Goal: Information Seeking & Learning: Learn about a topic

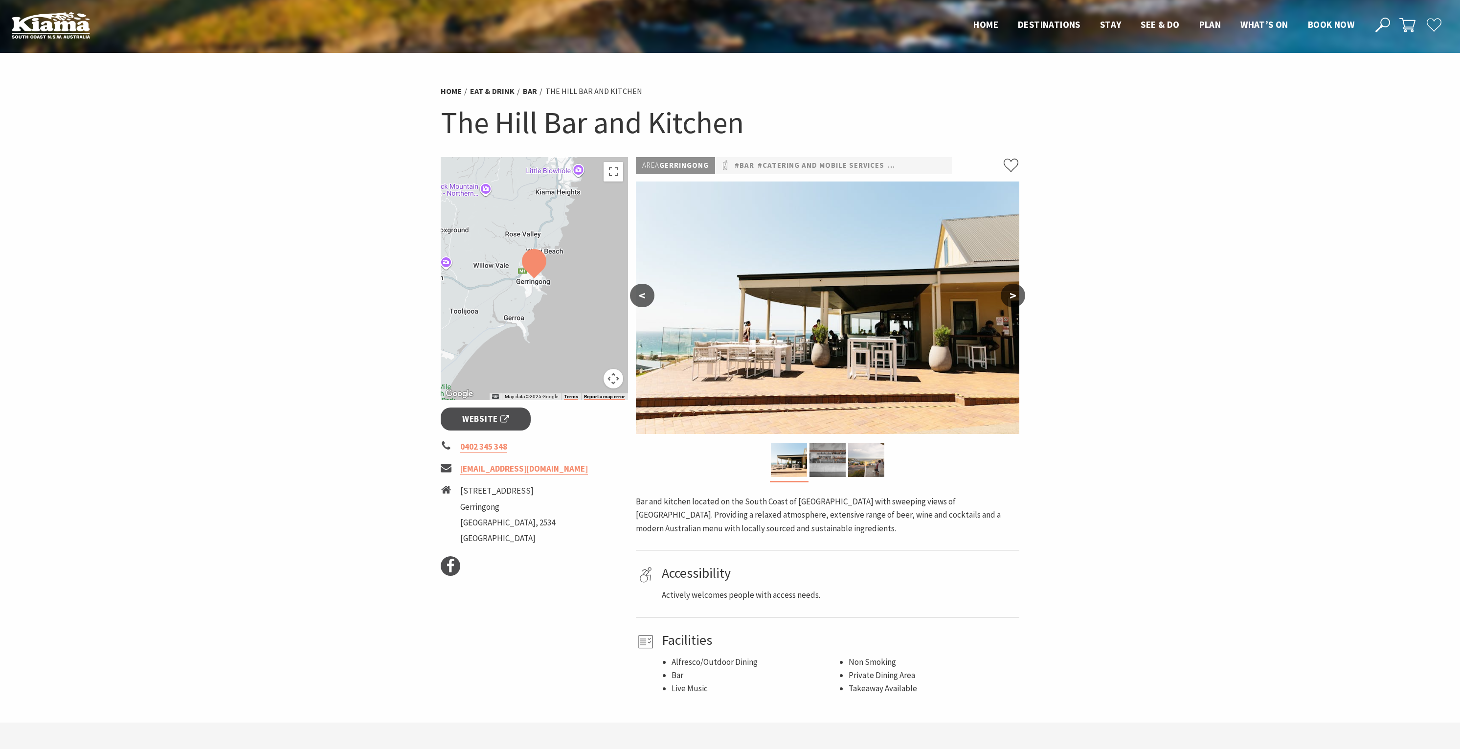
click at [1017, 294] on button ">" at bounding box center [1012, 295] width 24 height 23
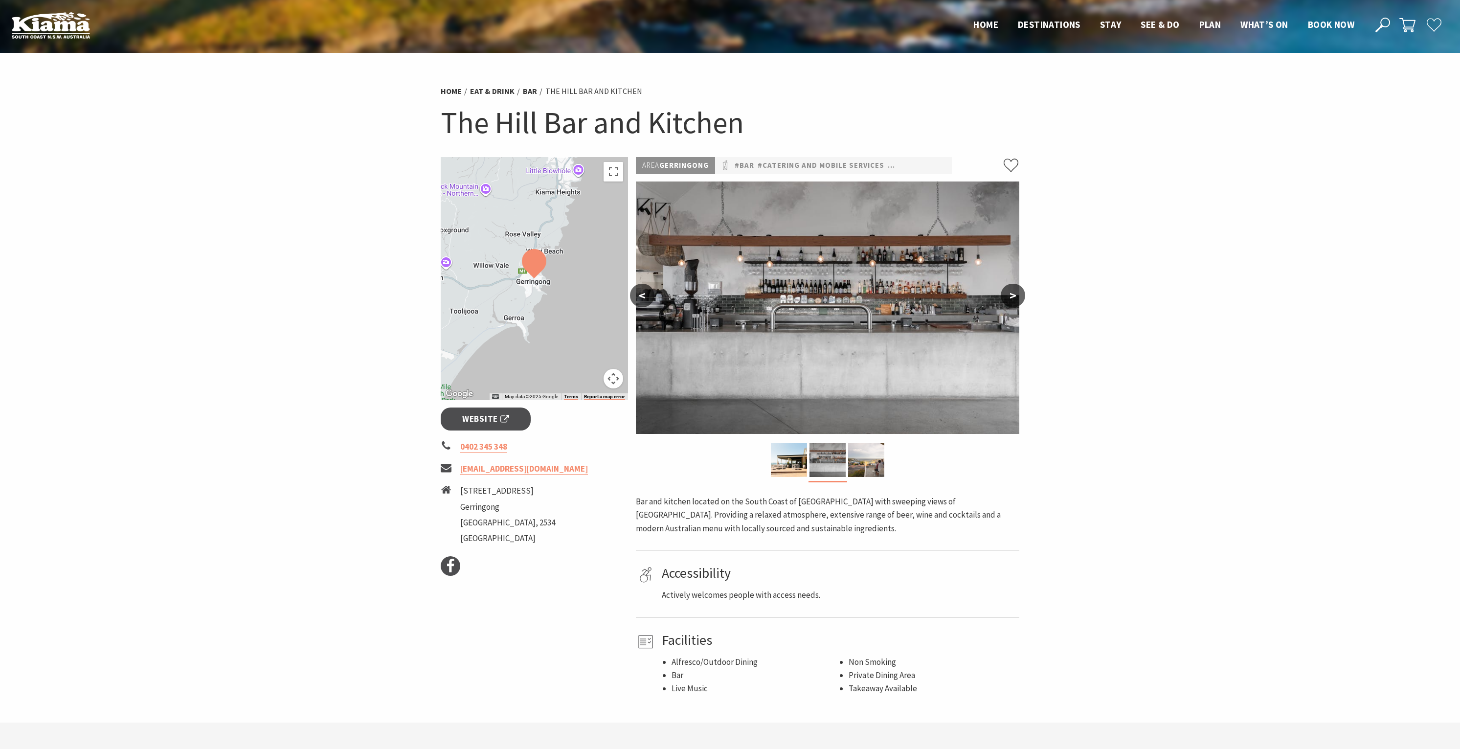
click at [1017, 294] on button ">" at bounding box center [1012, 295] width 24 height 23
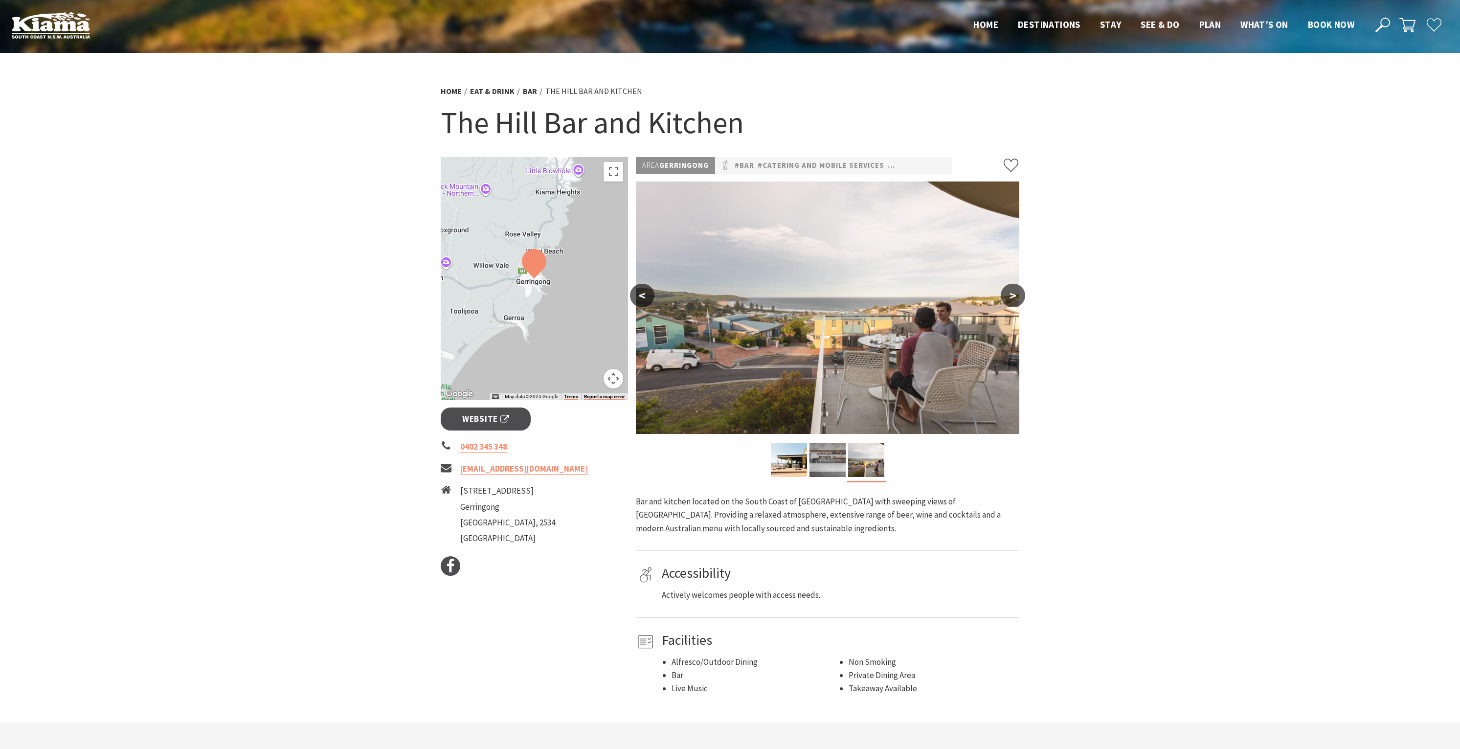
click at [638, 295] on button "<" at bounding box center [642, 295] width 24 height 23
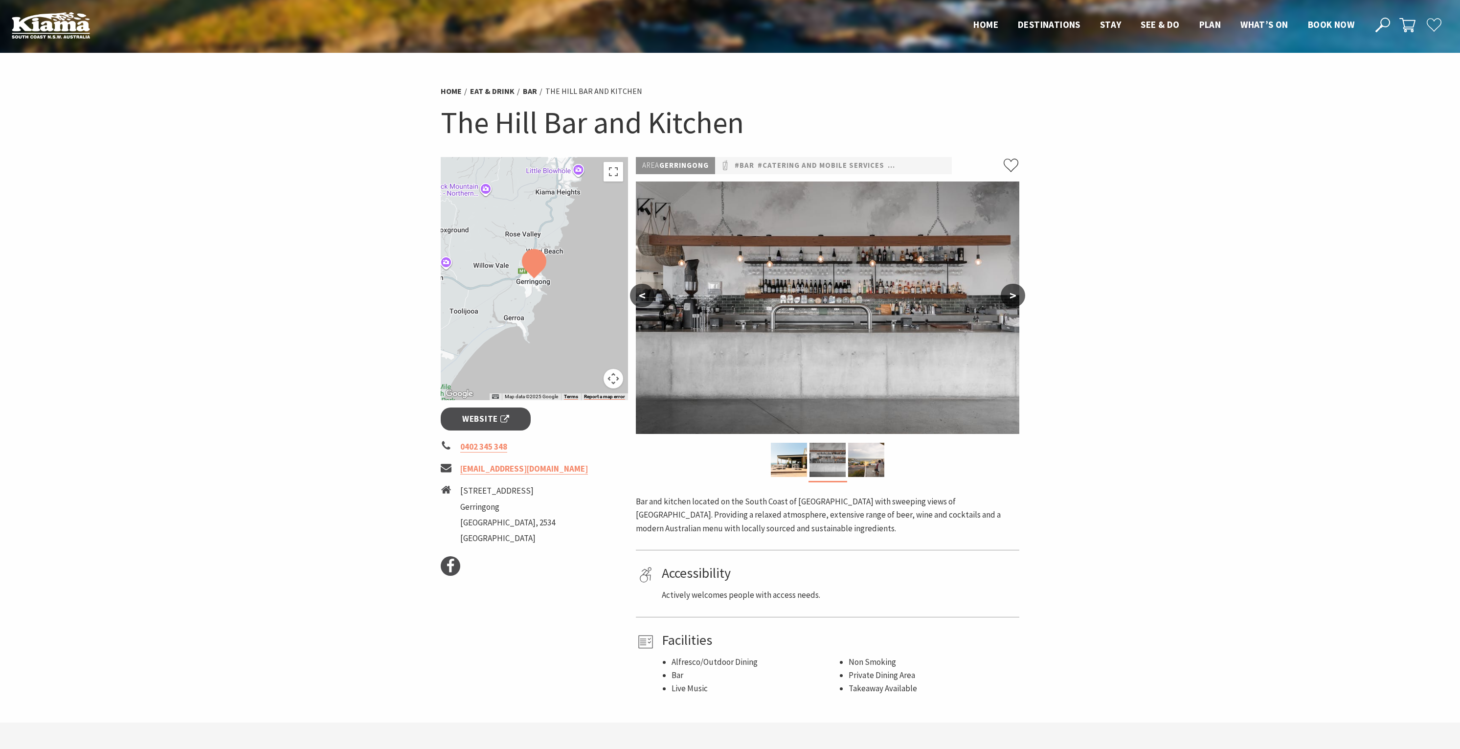
click at [638, 295] on button "<" at bounding box center [642, 295] width 24 height 23
click at [648, 297] on button "<" at bounding box center [642, 295] width 24 height 23
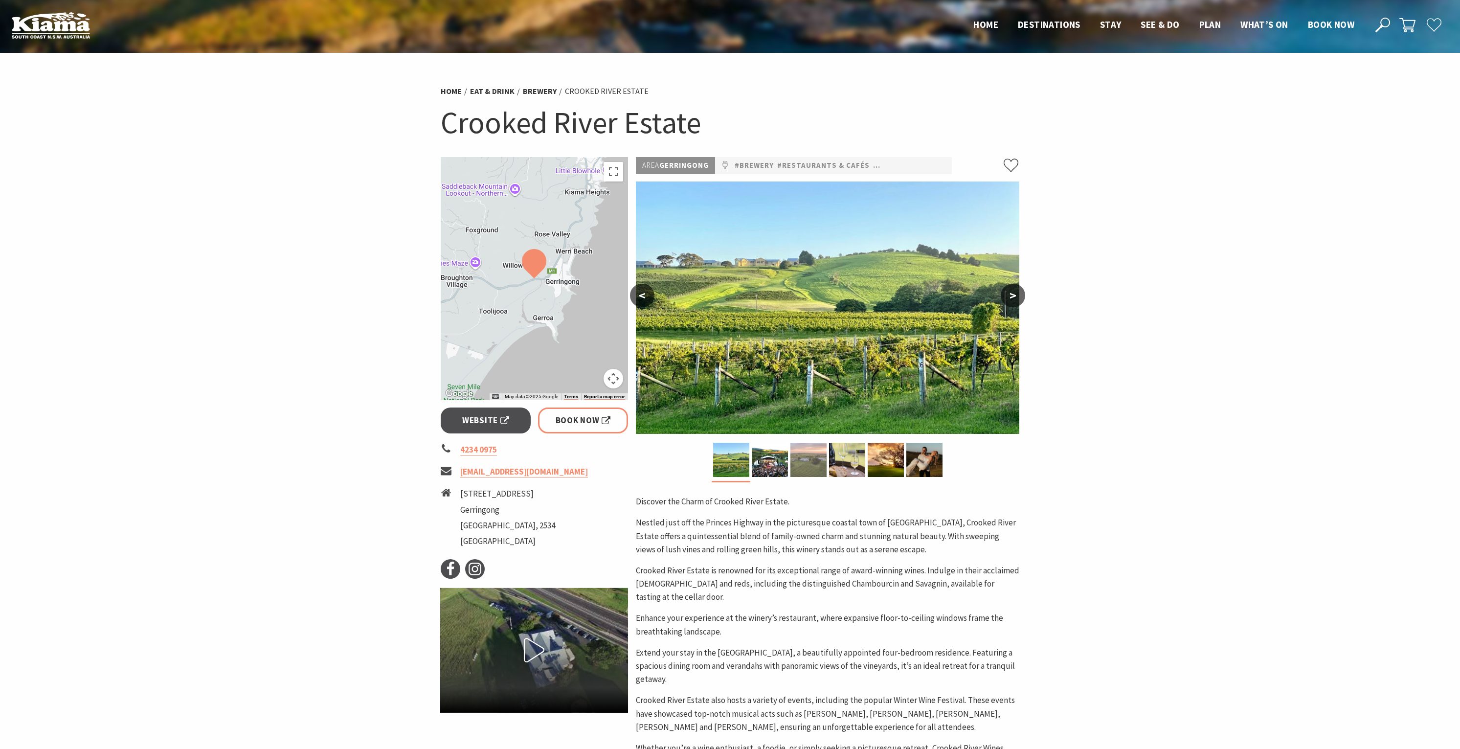
click at [818, 458] on img at bounding box center [808, 460] width 36 height 34
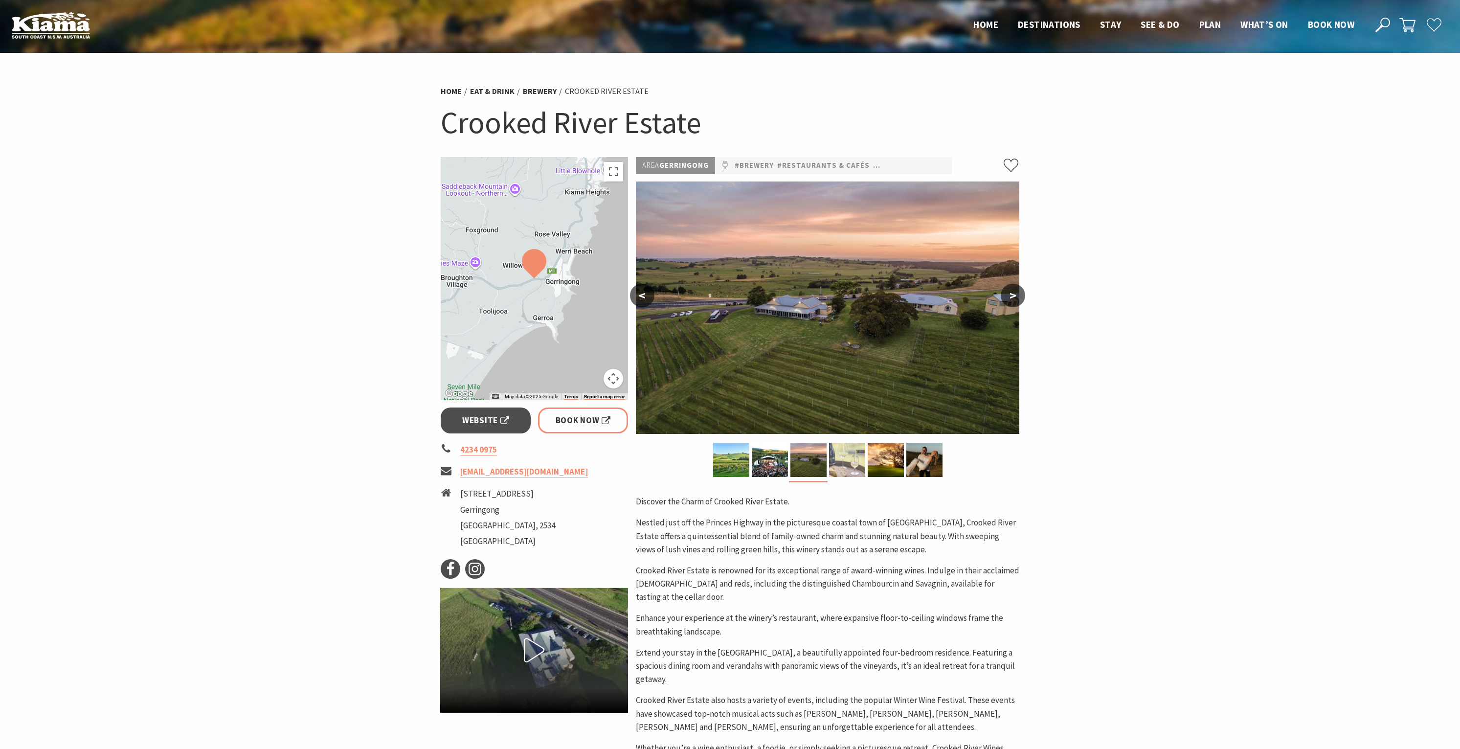
click at [858, 461] on img at bounding box center [847, 460] width 36 height 34
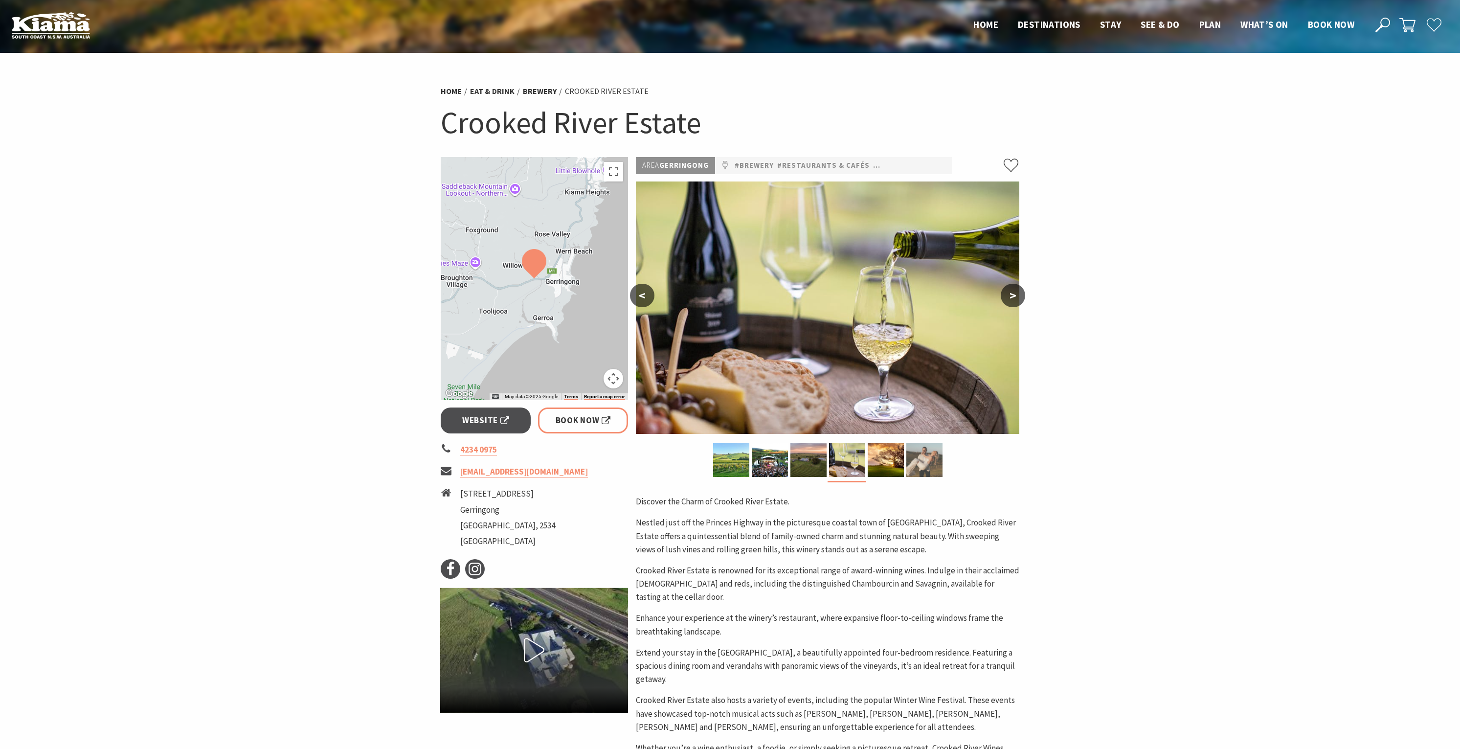
click at [929, 458] on img at bounding box center [924, 460] width 36 height 34
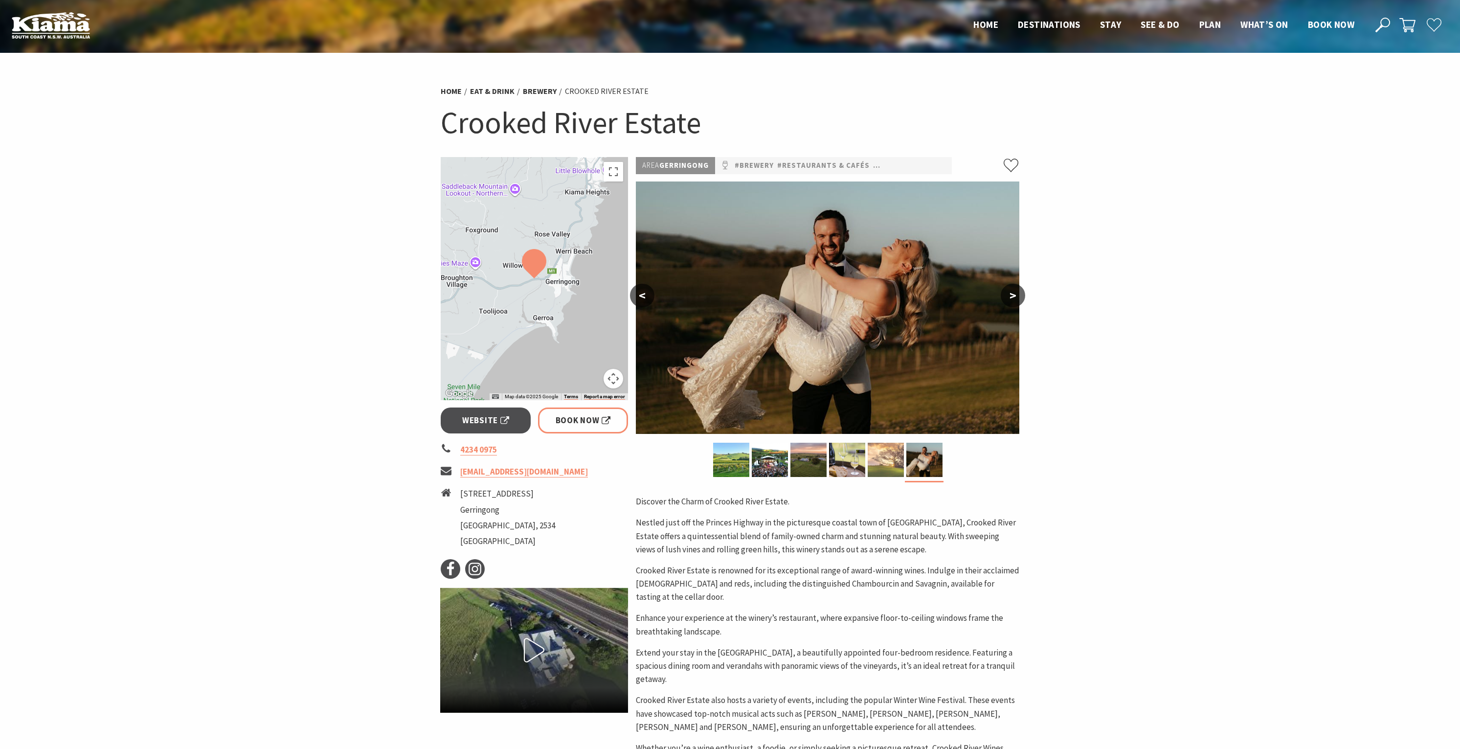
click at [890, 463] on img at bounding box center [885, 460] width 36 height 34
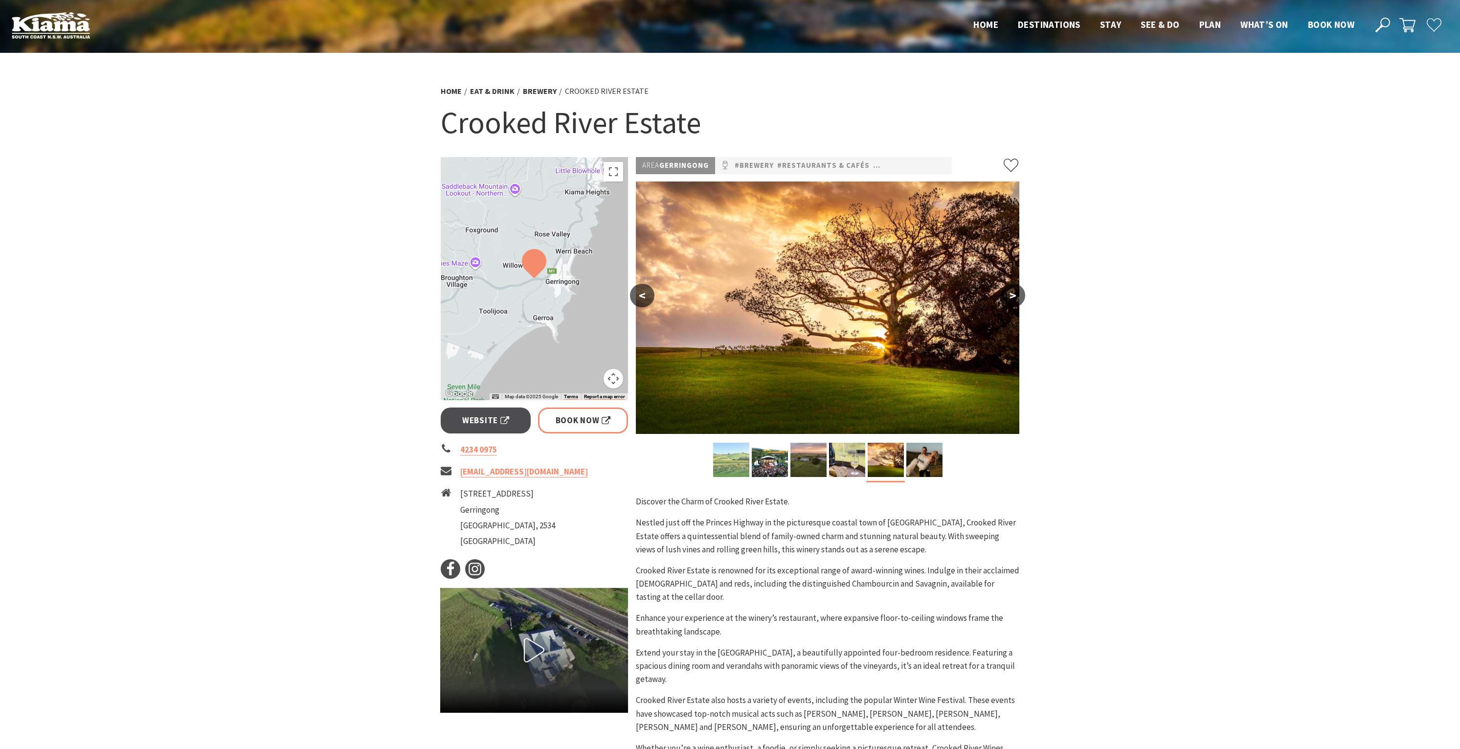
click at [738, 460] on img at bounding box center [731, 460] width 36 height 34
